Goal: Use online tool/utility: Utilize a website feature to perform a specific function

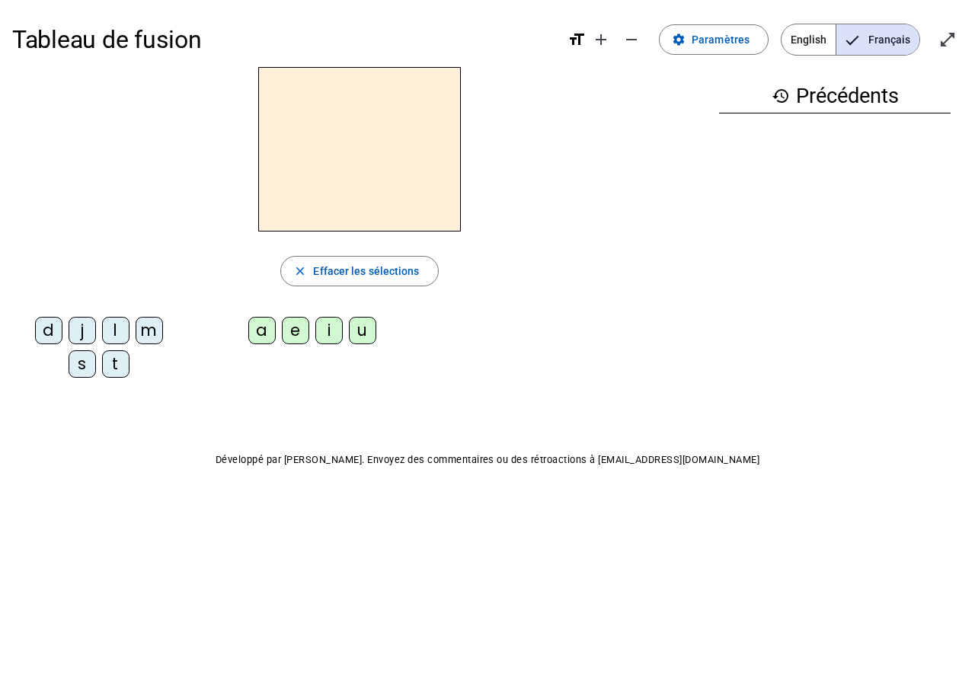
click at [116, 330] on div "l" at bounding box center [115, 330] width 27 height 27
click at [328, 339] on div "i" at bounding box center [328, 330] width 27 height 27
click at [327, 342] on div "i" at bounding box center [328, 330] width 27 height 27
click at [335, 340] on div "i" at bounding box center [328, 330] width 27 height 27
click at [295, 335] on div "e" at bounding box center [295, 330] width 27 height 27
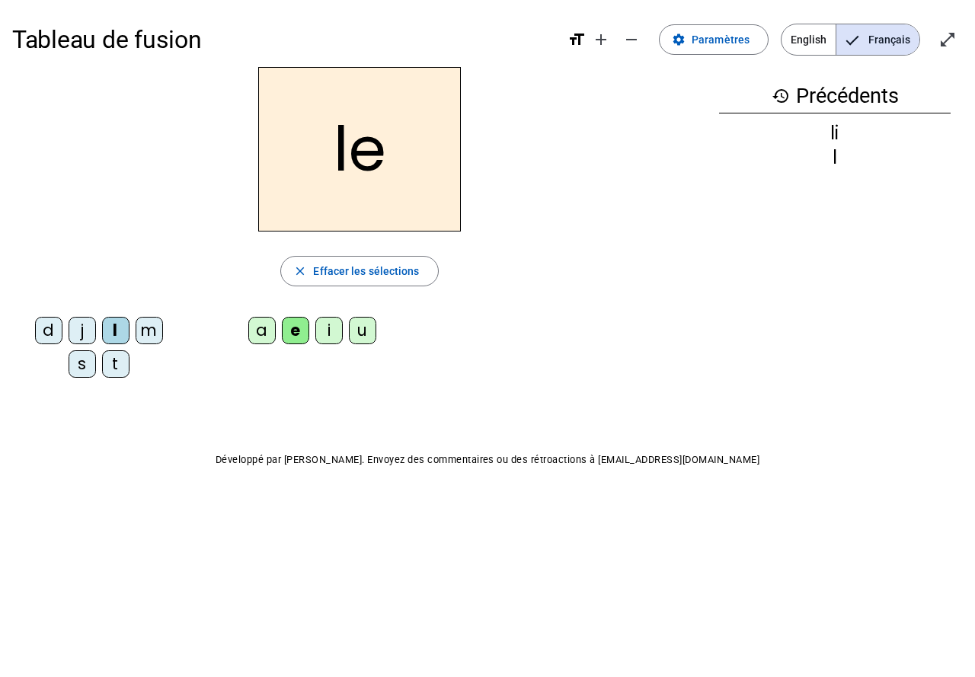
click at [46, 341] on div "d" at bounding box center [48, 330] width 27 height 27
click at [150, 336] on div "m" at bounding box center [149, 330] width 27 height 27
click at [157, 330] on div "m" at bounding box center [149, 330] width 27 height 27
click at [334, 334] on div "i" at bounding box center [328, 330] width 27 height 27
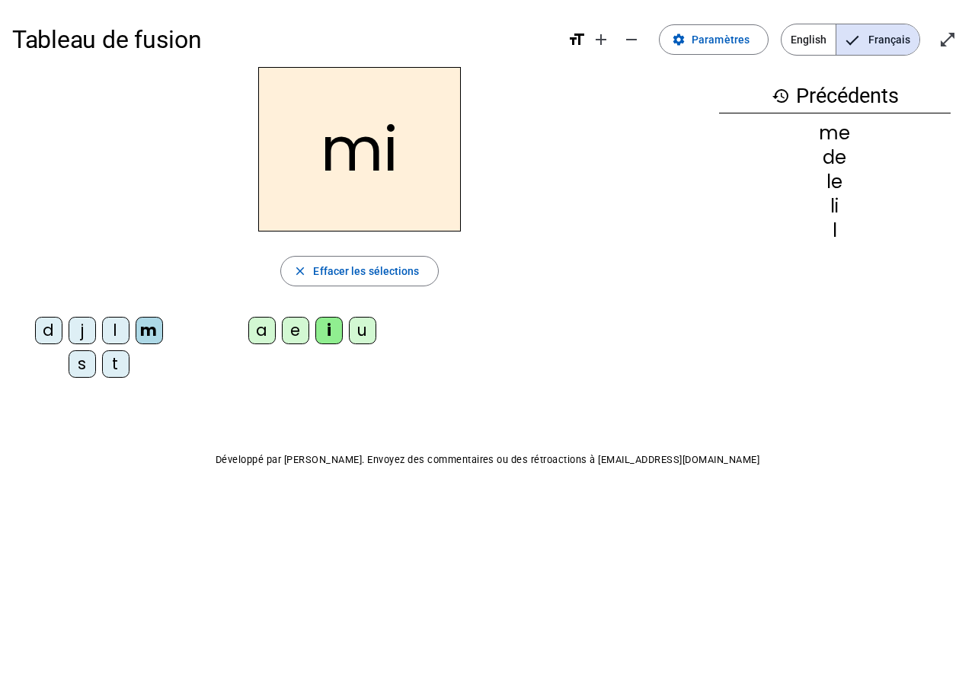
click at [260, 343] on div "a" at bounding box center [261, 330] width 27 height 27
click at [326, 324] on div "i" at bounding box center [328, 330] width 27 height 27
click at [93, 360] on div "s" at bounding box center [82, 363] width 27 height 27
click at [79, 361] on div "s" at bounding box center [82, 363] width 27 height 27
click at [258, 347] on letter-bubble "a" at bounding box center [265, 334] width 34 height 34
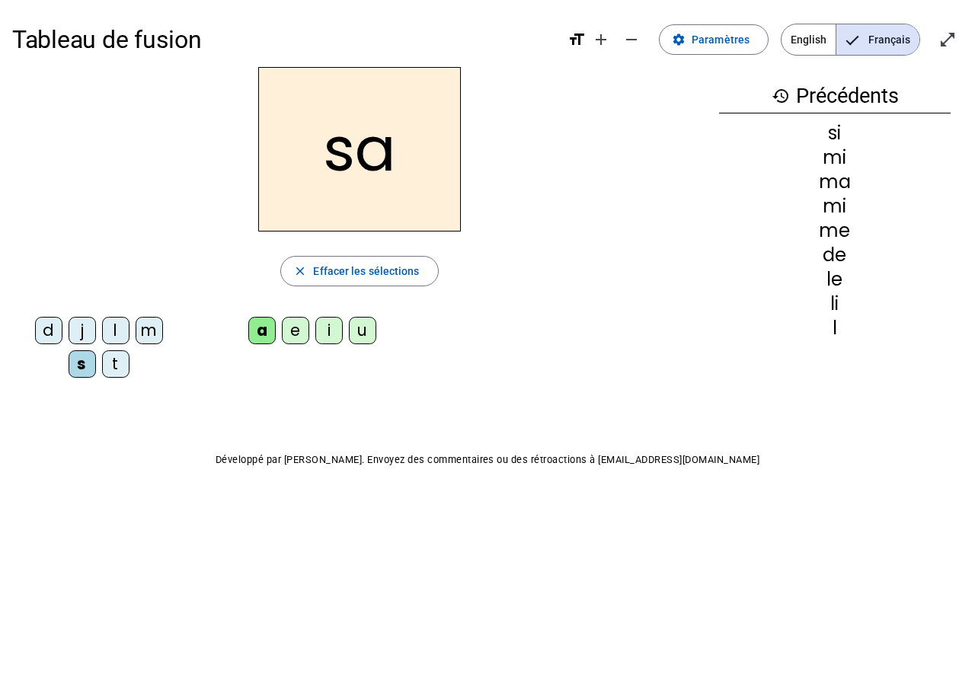
click at [362, 336] on div "u" at bounding box center [362, 330] width 27 height 27
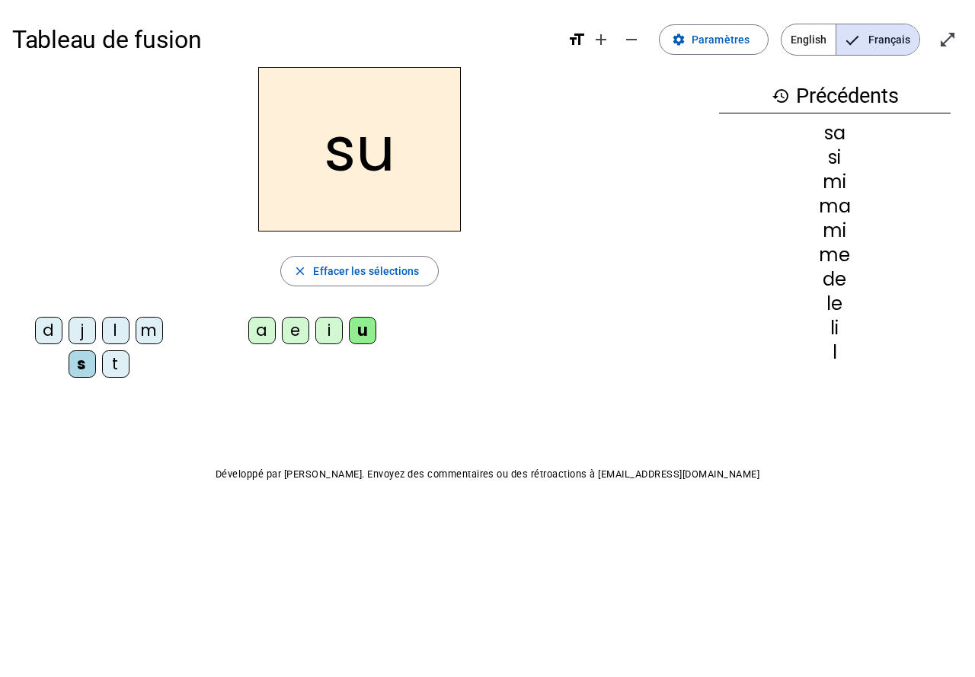
click at [300, 335] on div "e" at bounding box center [295, 330] width 27 height 27
click at [82, 340] on div "j" at bounding box center [82, 330] width 27 height 27
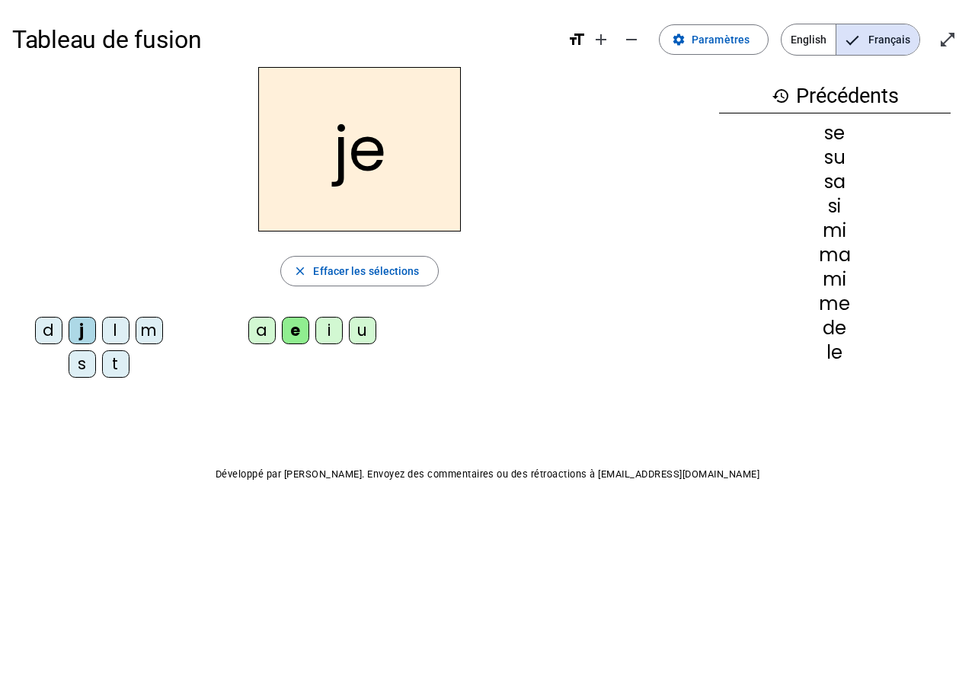
click at [117, 372] on div "t" at bounding box center [115, 363] width 27 height 27
drag, startPoint x: 136, startPoint y: 401, endPoint x: 588, endPoint y: 384, distance: 452.6
click at [588, 384] on div "d j l m s t a e i u" at bounding box center [359, 350] width 694 height 79
click at [363, 330] on div "u" at bounding box center [362, 330] width 27 height 27
click at [117, 362] on div "t" at bounding box center [115, 363] width 27 height 27
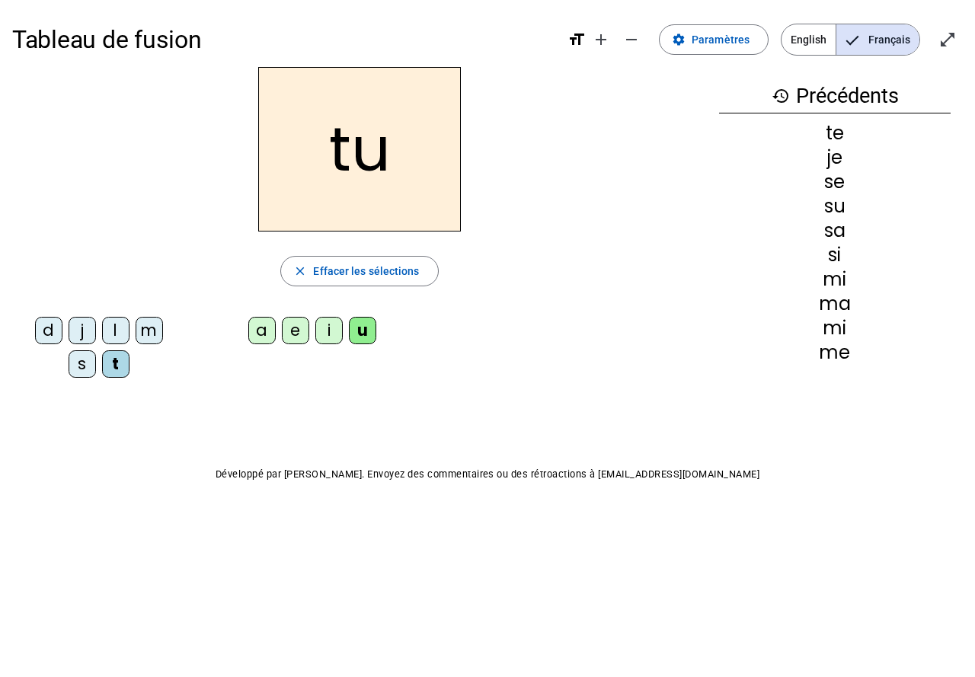
click at [329, 318] on div "i" at bounding box center [328, 330] width 27 height 27
